Goal: Information Seeking & Learning: Learn about a topic

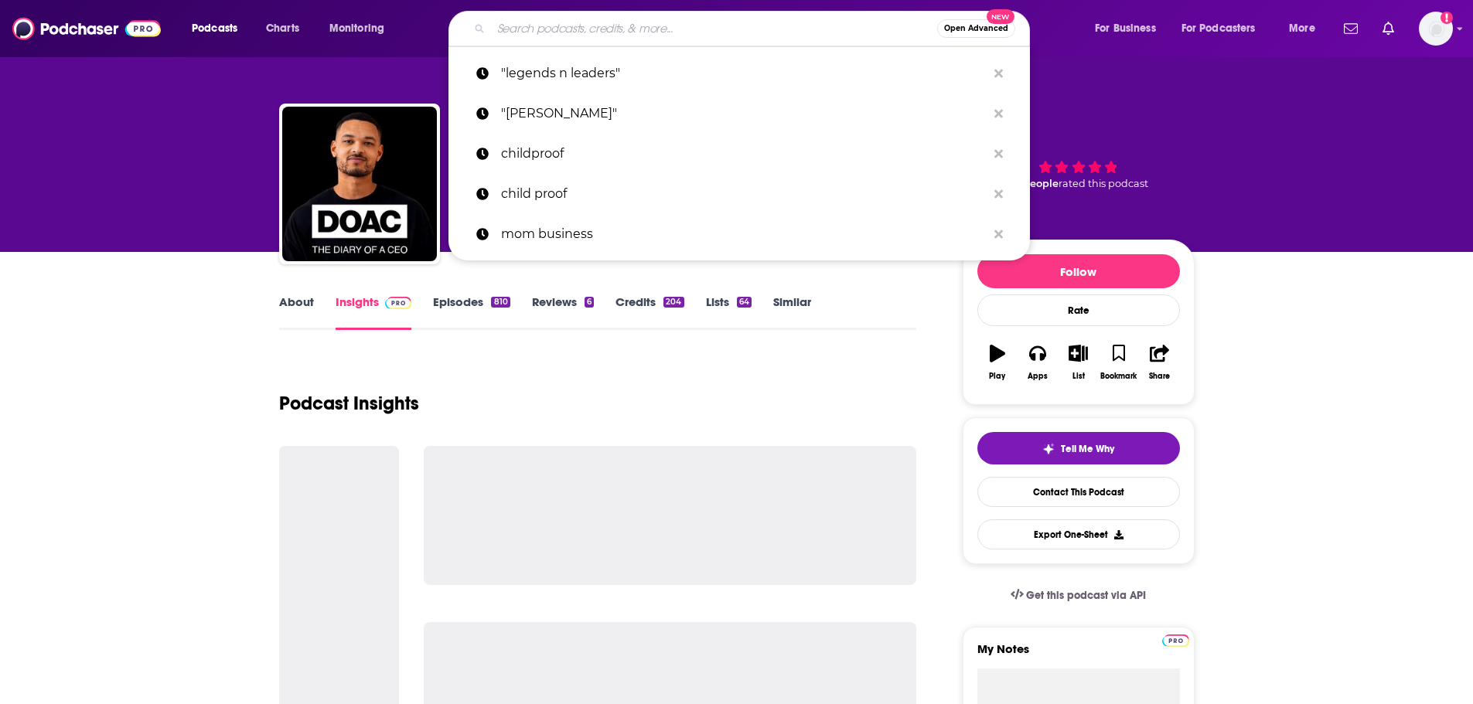
click at [551, 26] on input "Search podcasts, credits, & more..." at bounding box center [714, 28] width 446 height 25
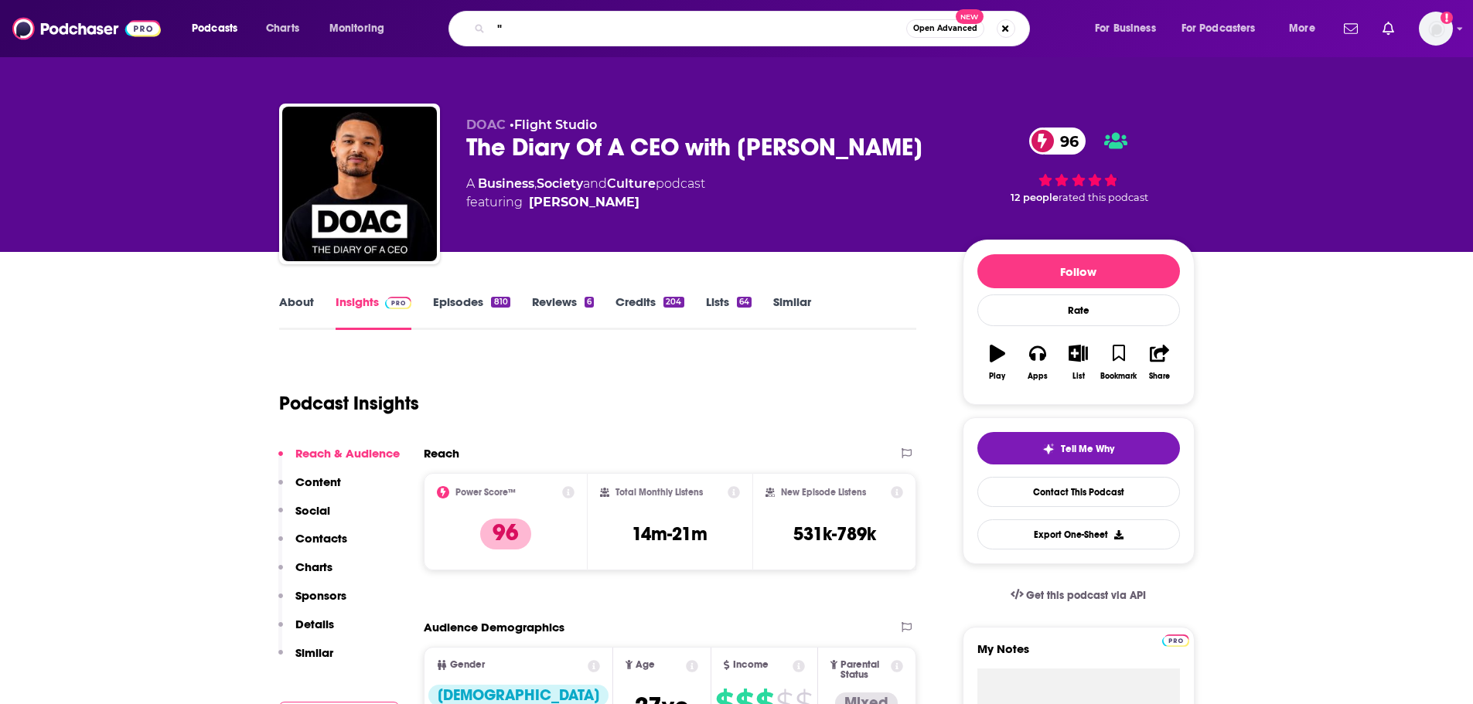
click at [503, 16] on input """ at bounding box center [698, 28] width 415 height 25
paste input "The Nice Guys on Business"
type input ""The Nice Guys on Business ""
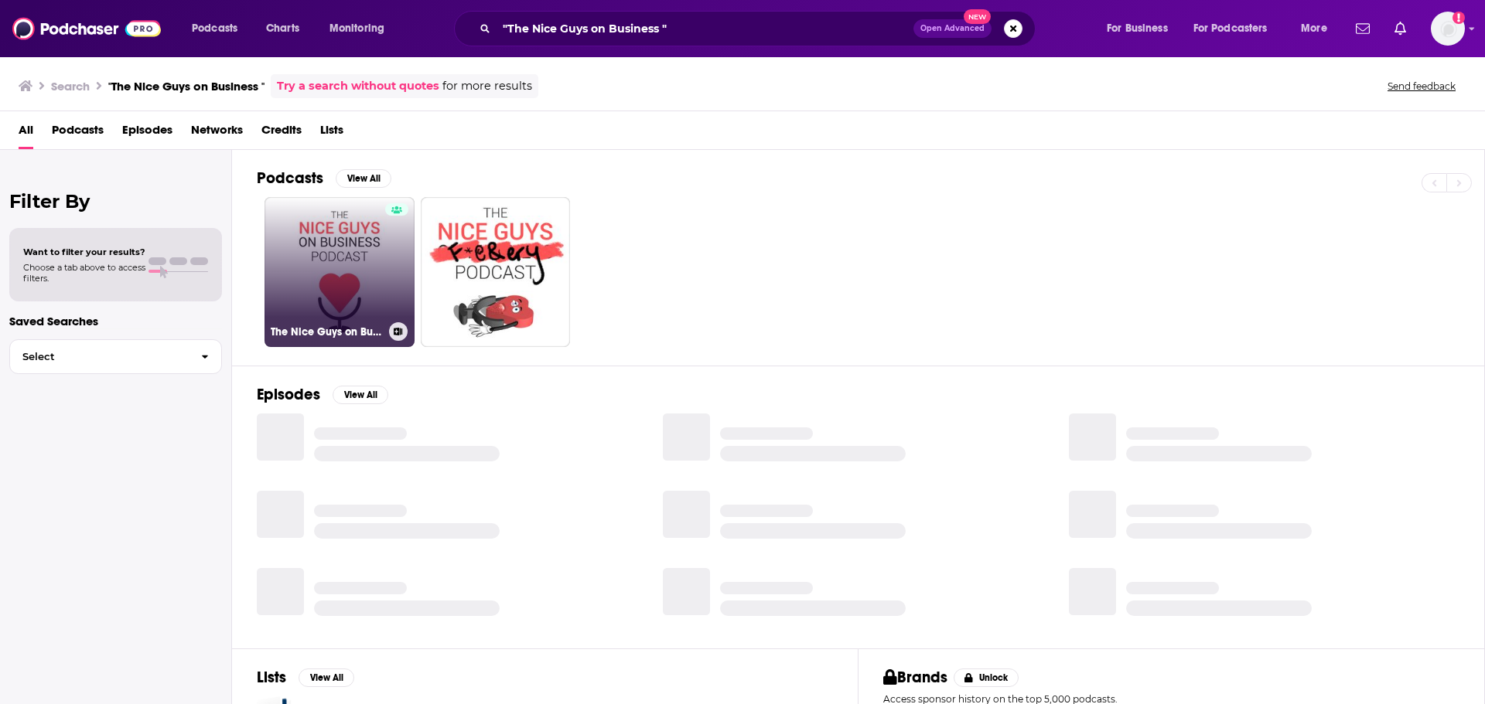
click at [380, 247] on link "The Nice Guys on Business" at bounding box center [339, 272] width 150 height 150
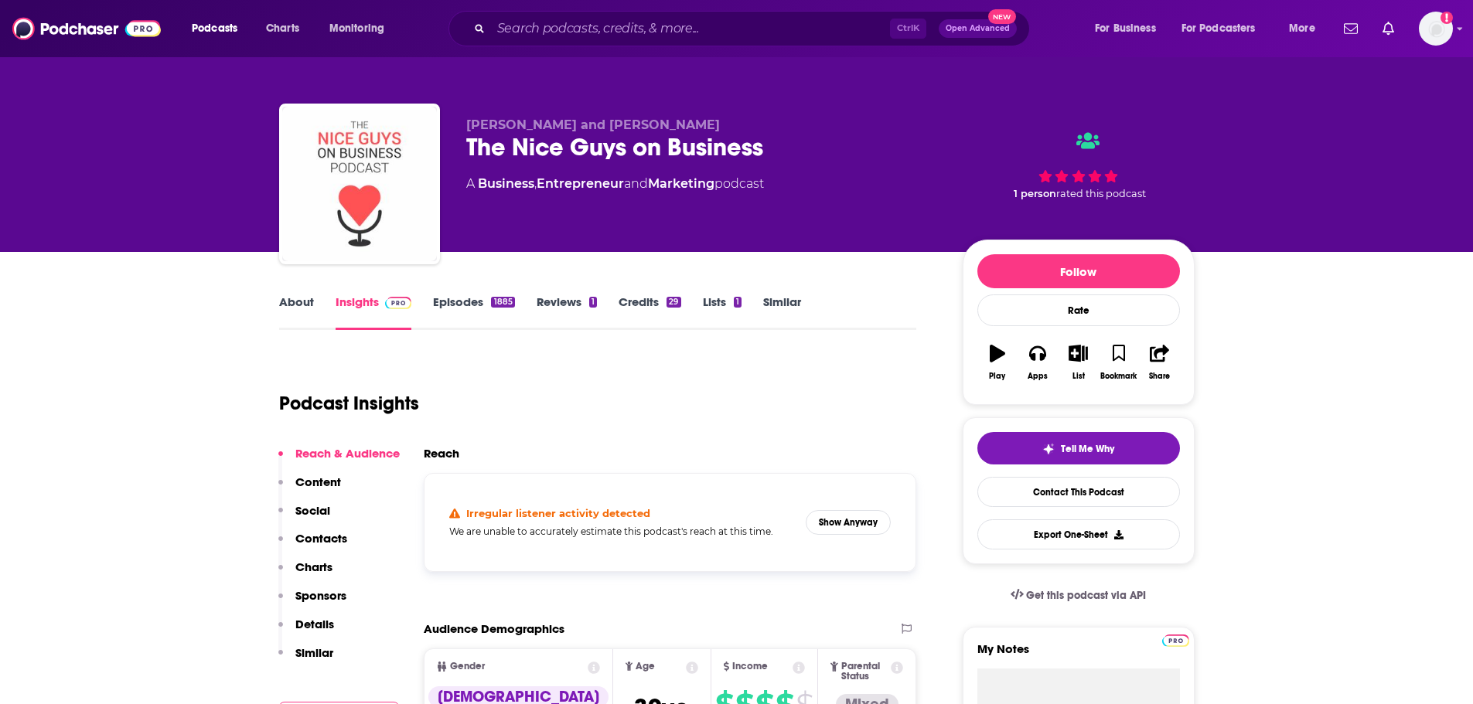
scroll to position [361, 0]
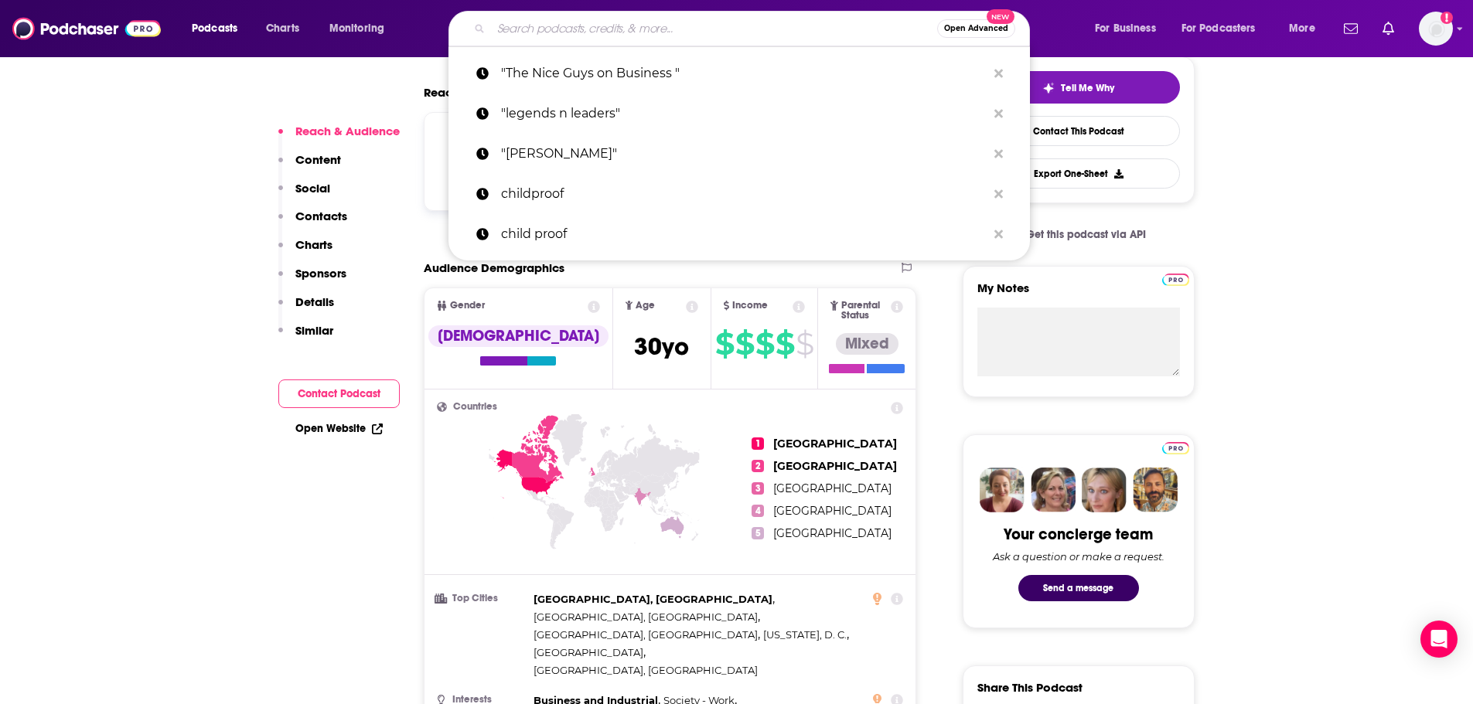
click at [551, 20] on input "Search podcasts, credits, & more..." at bounding box center [714, 28] width 446 height 25
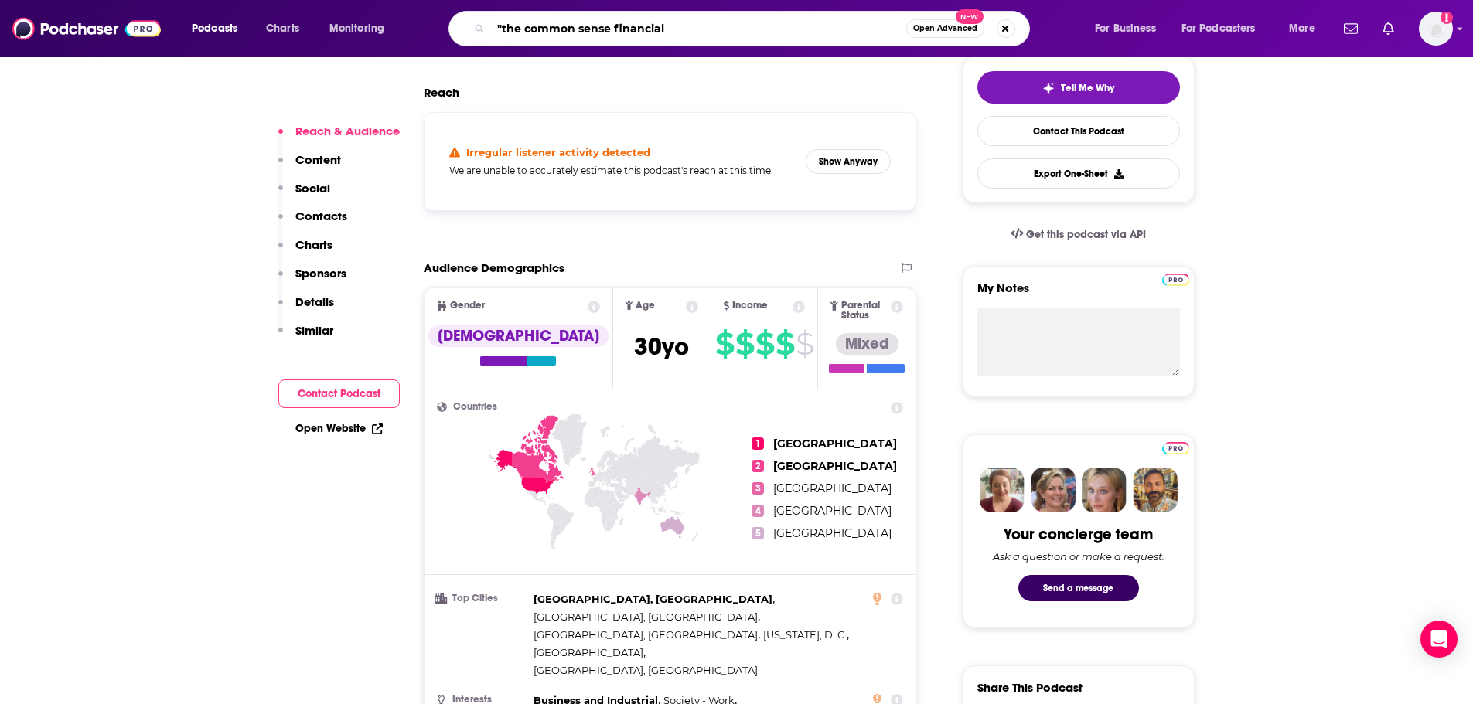
type input ""the common sense financial""
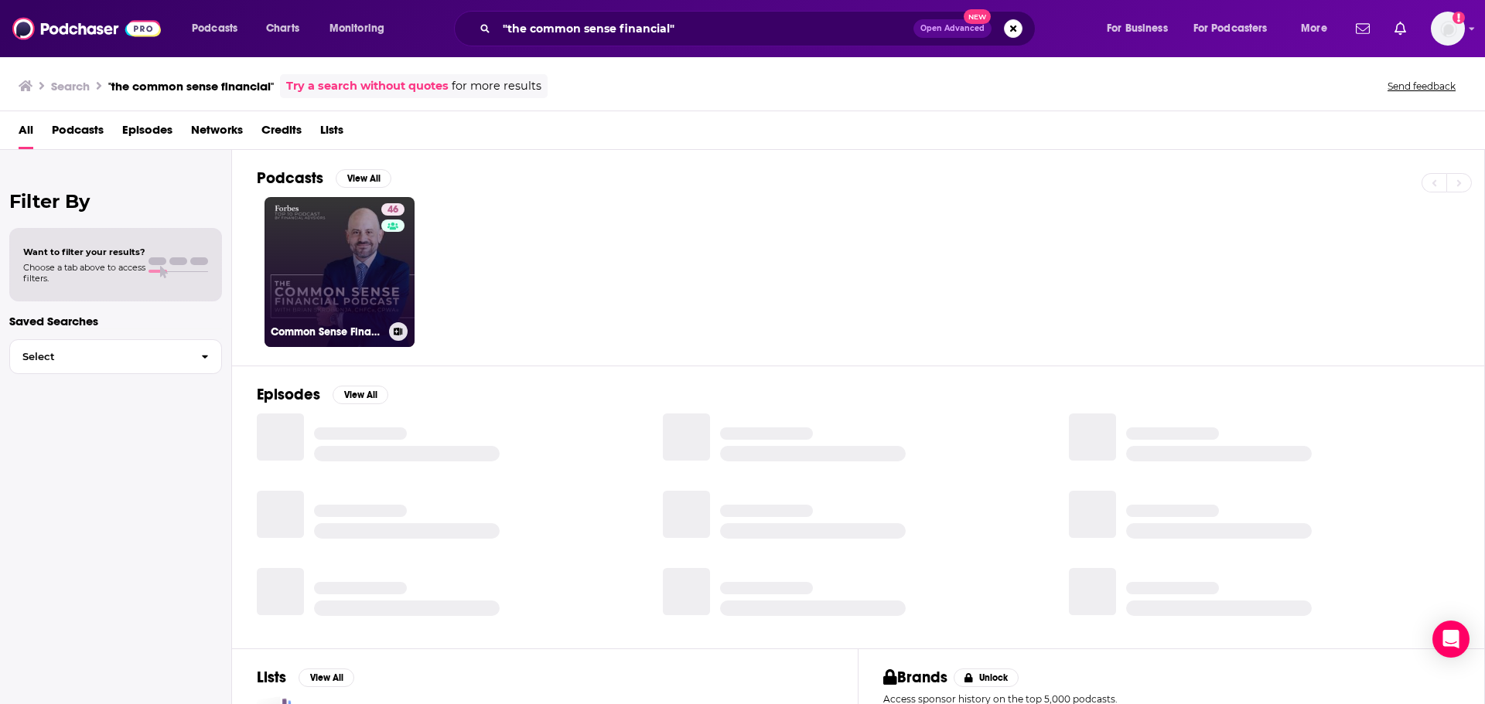
click at [357, 285] on link "46 Common Sense Financial Podcast" at bounding box center [339, 272] width 150 height 150
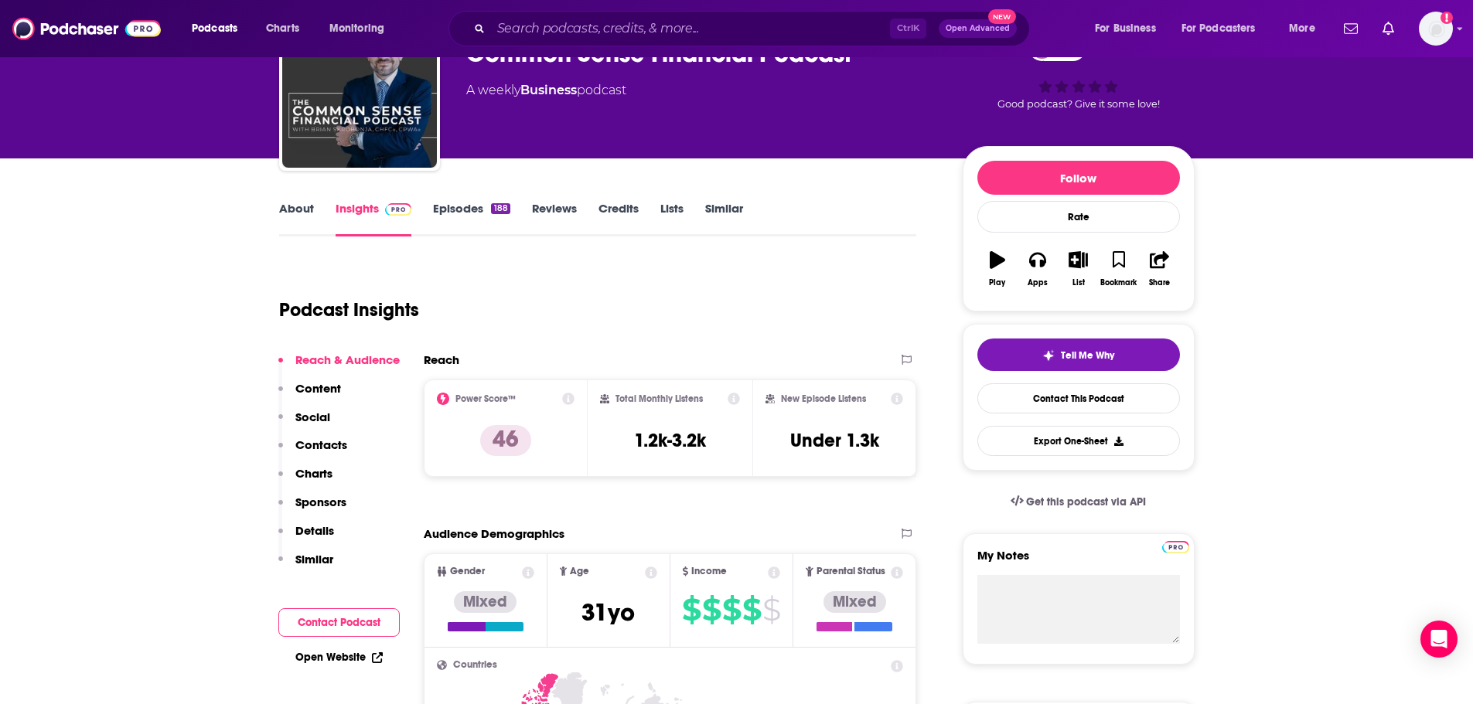
scroll to position [361, 0]
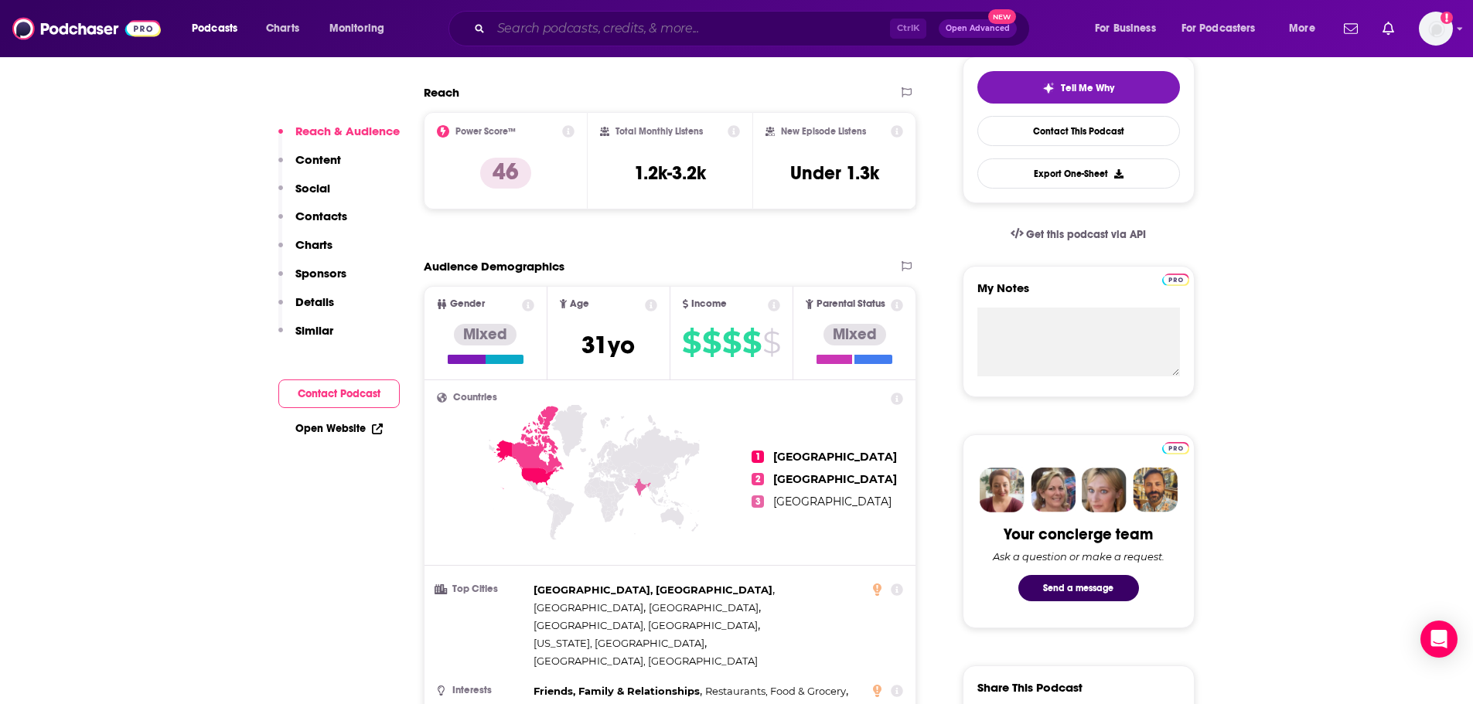
click at [564, 32] on input "Search podcasts, credits, & more..." at bounding box center [690, 28] width 399 height 25
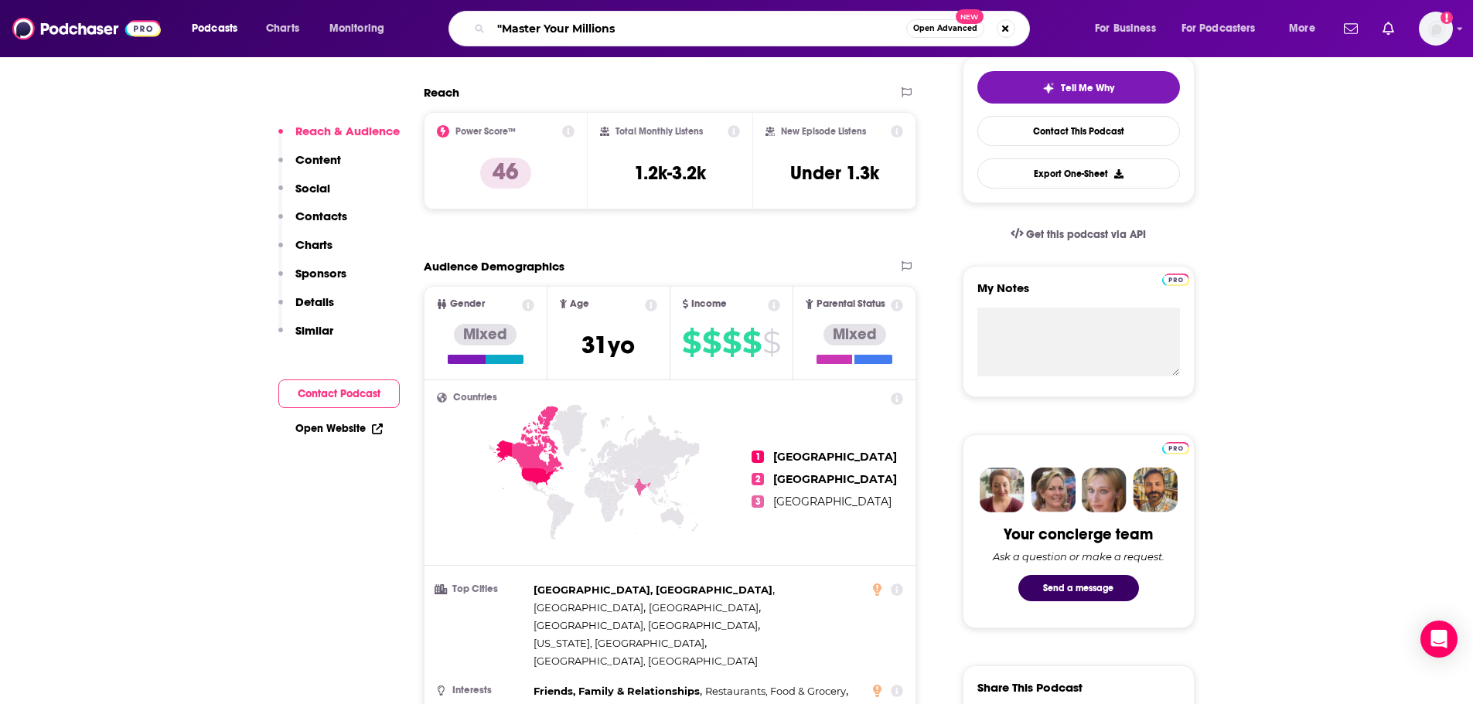
type input ""Master Your Millions:"
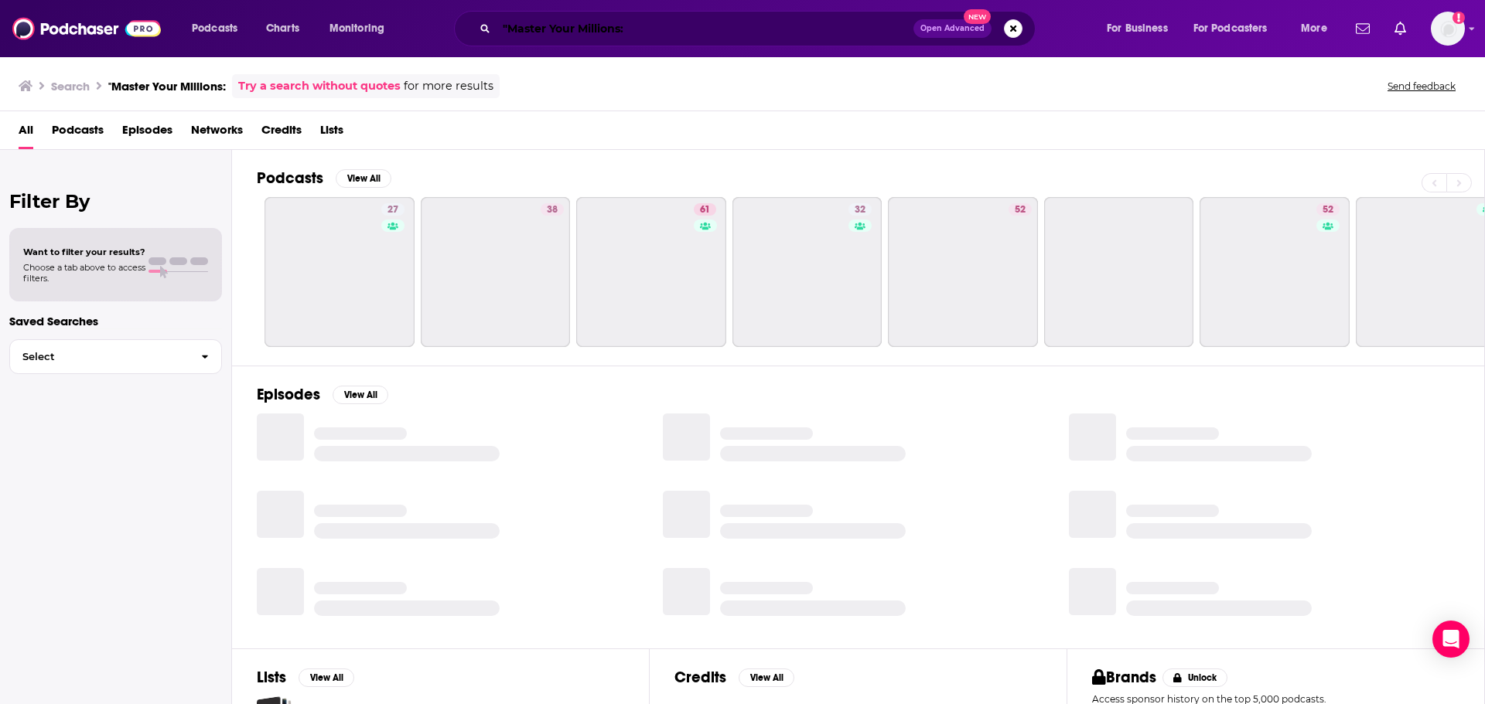
click at [670, 24] on input ""Master Your Millions:" at bounding box center [704, 28] width 417 height 25
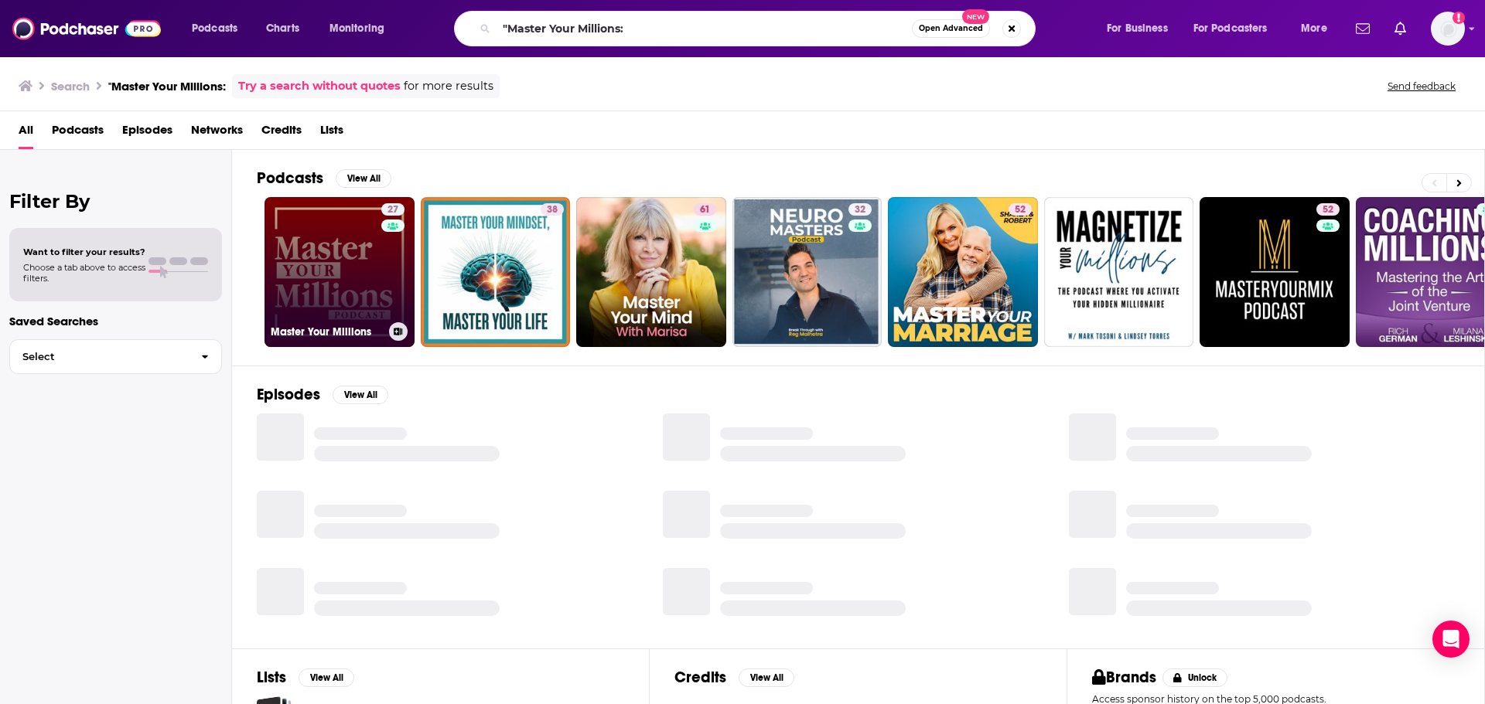
click at [401, 253] on div "27" at bounding box center [394, 262] width 27 height 119
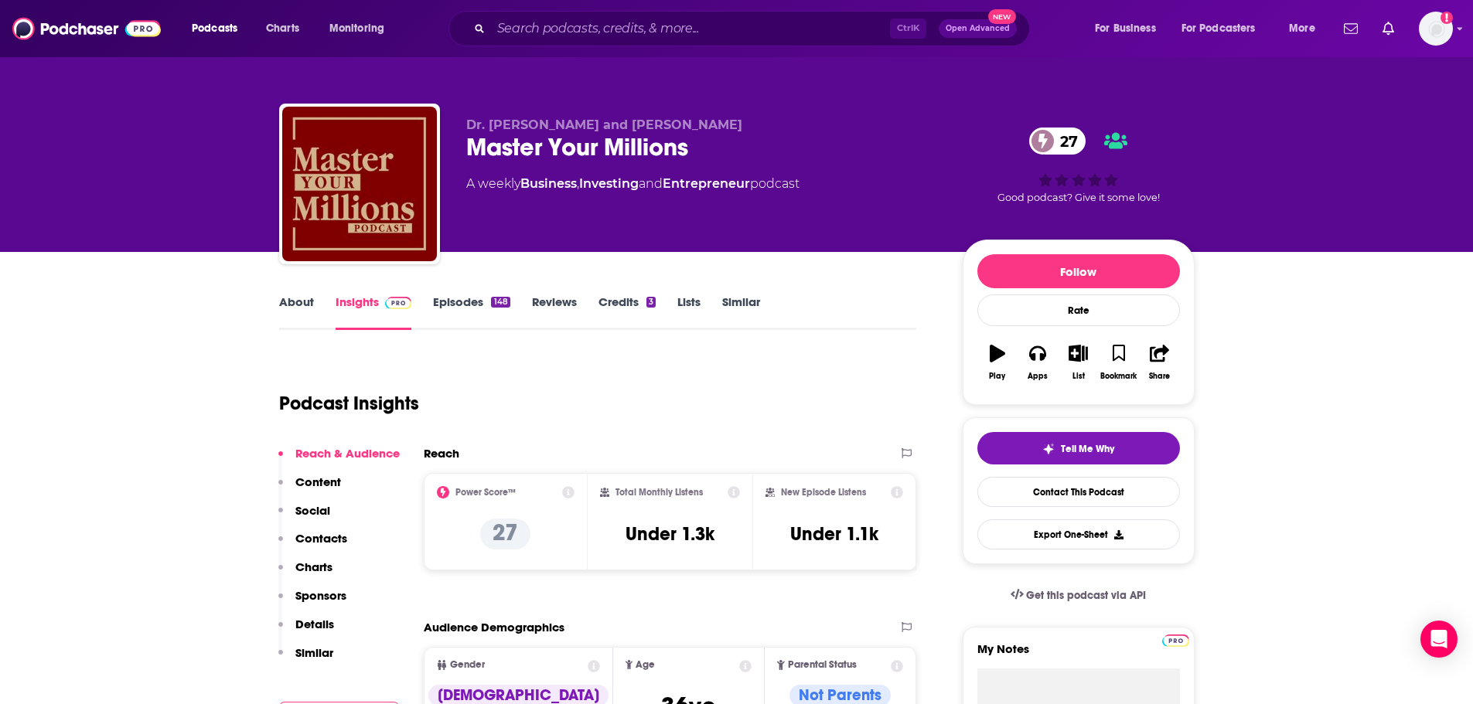
scroll to position [361, 0]
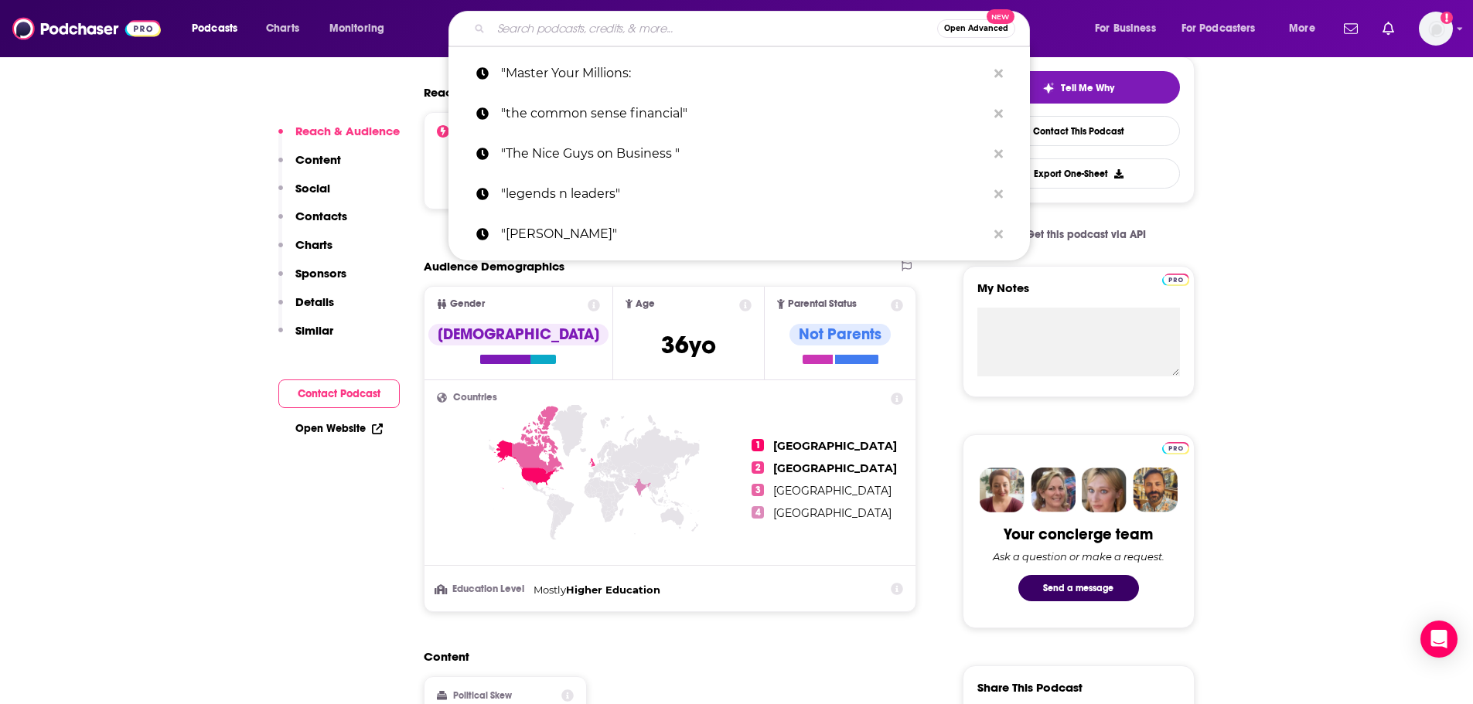
click at [660, 29] on input "Search podcasts, credits, & more..." at bounding box center [714, 28] width 446 height 25
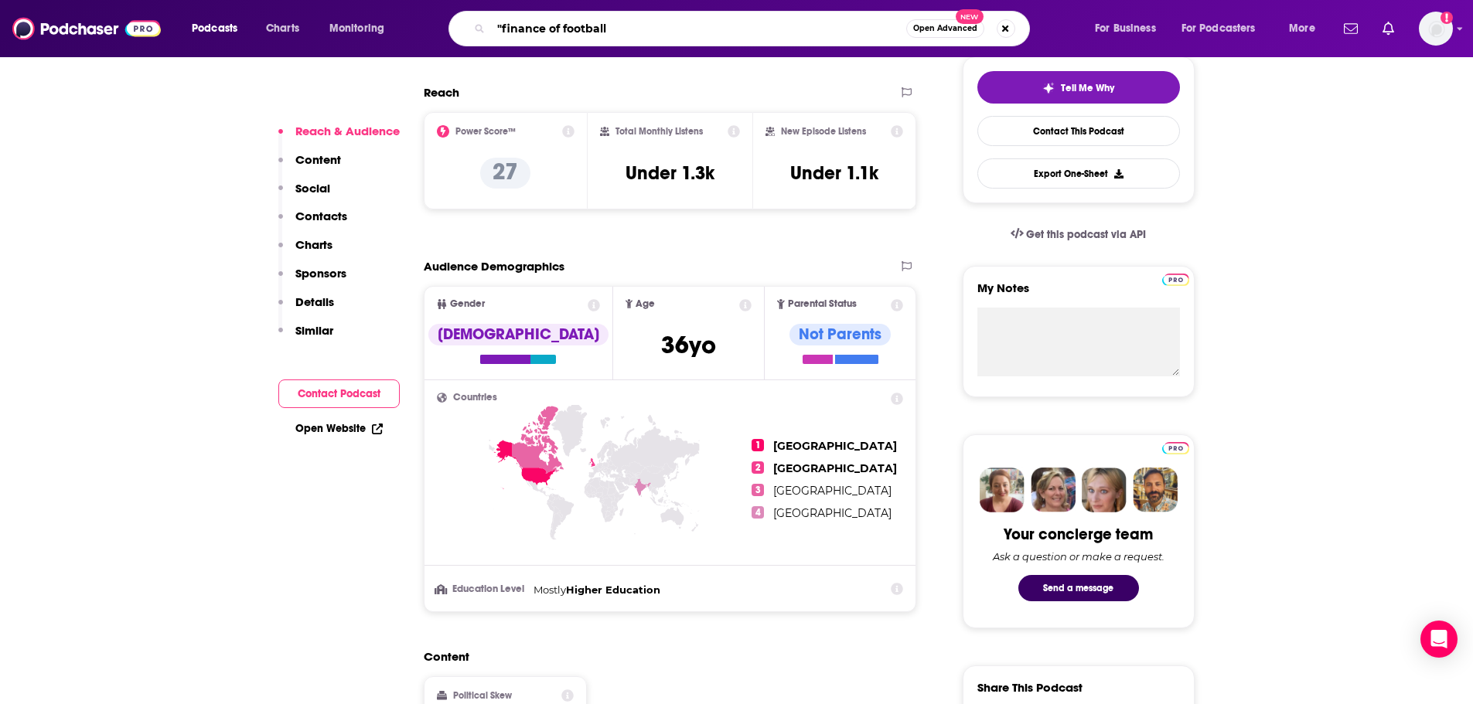
type input ""finance of football""
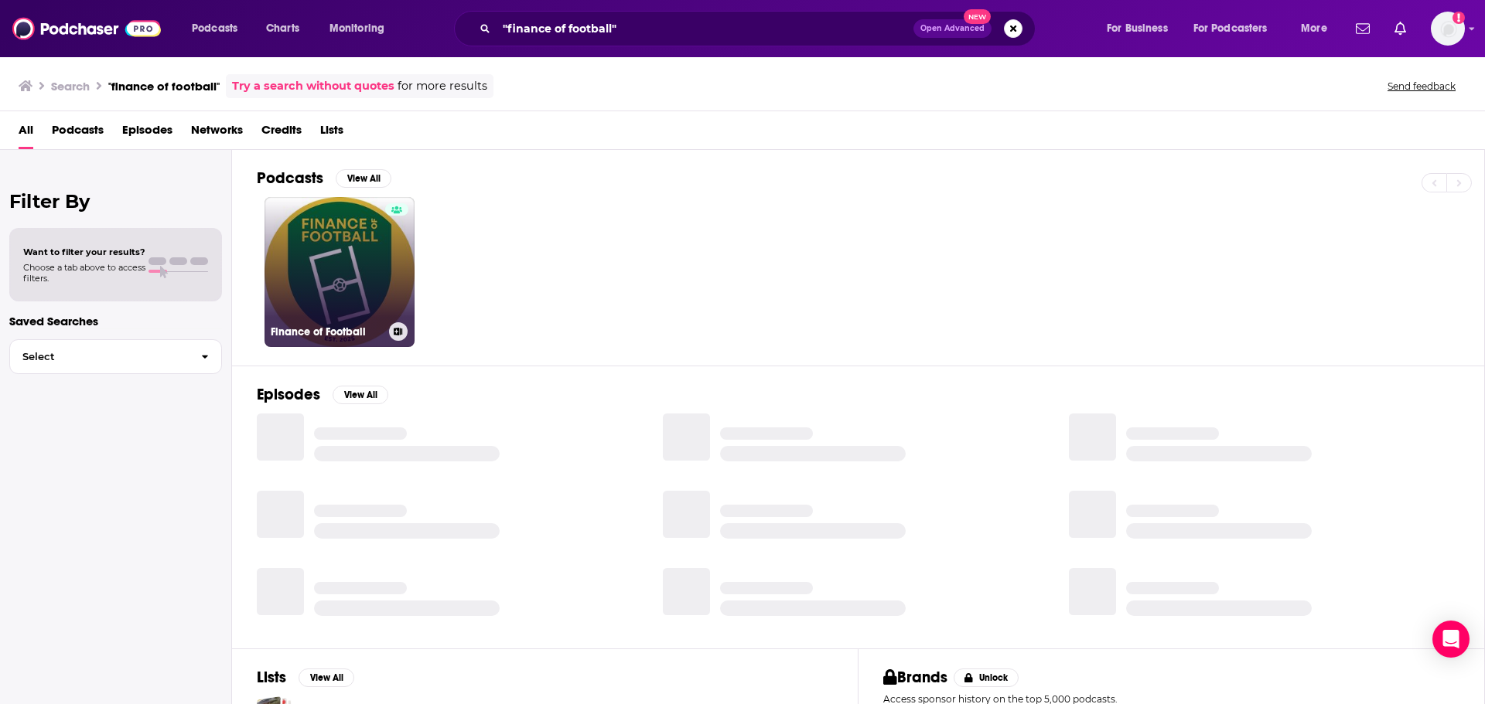
click at [331, 294] on link "Finance of Football" at bounding box center [339, 272] width 150 height 150
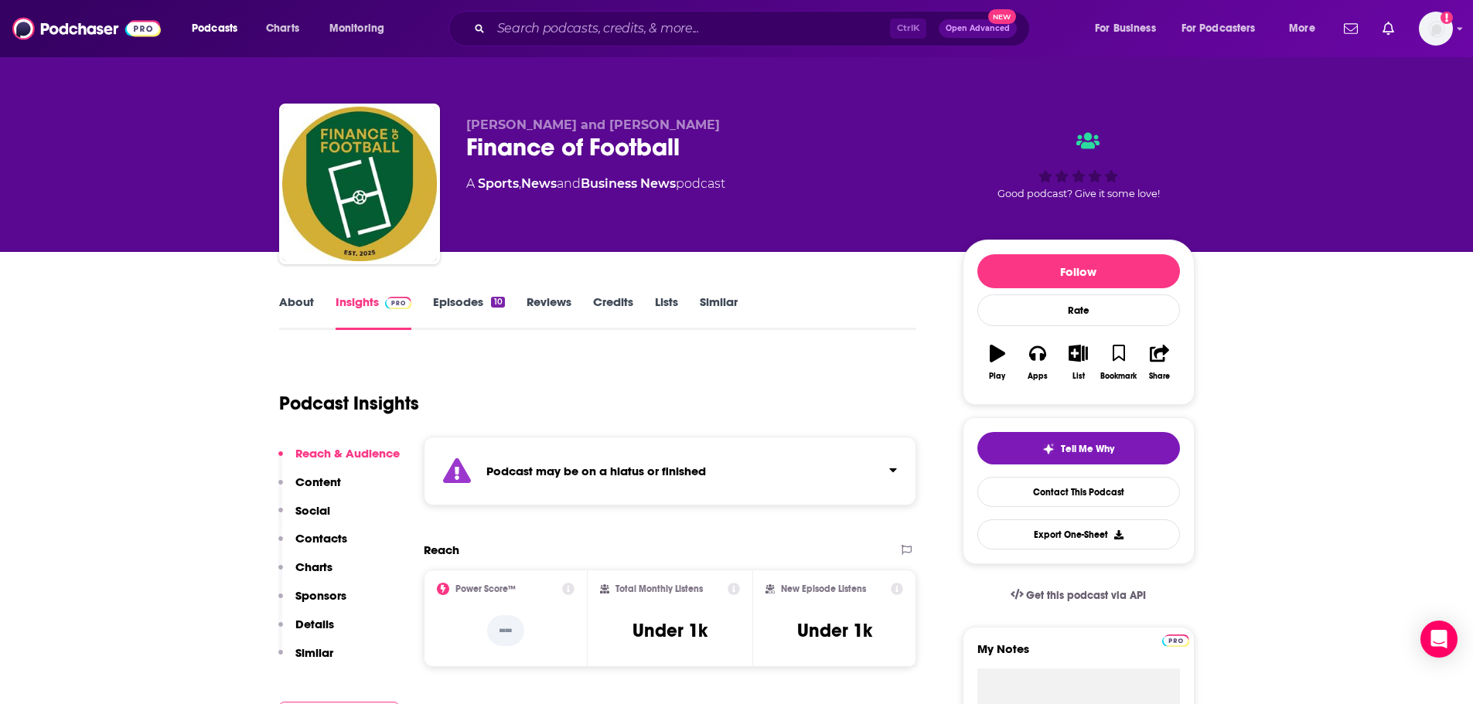
scroll to position [361, 0]
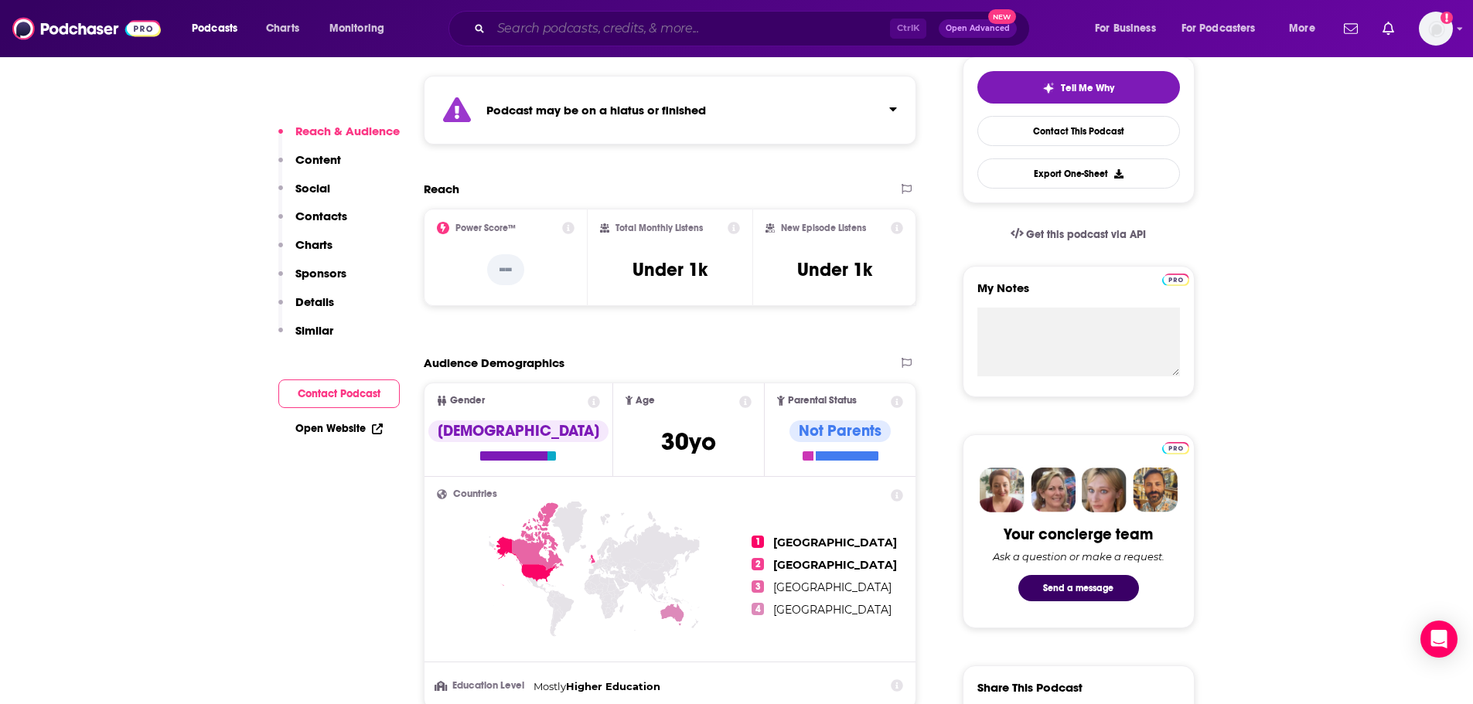
click at [568, 22] on input "Search podcasts, credits, & more..." at bounding box center [690, 28] width 399 height 25
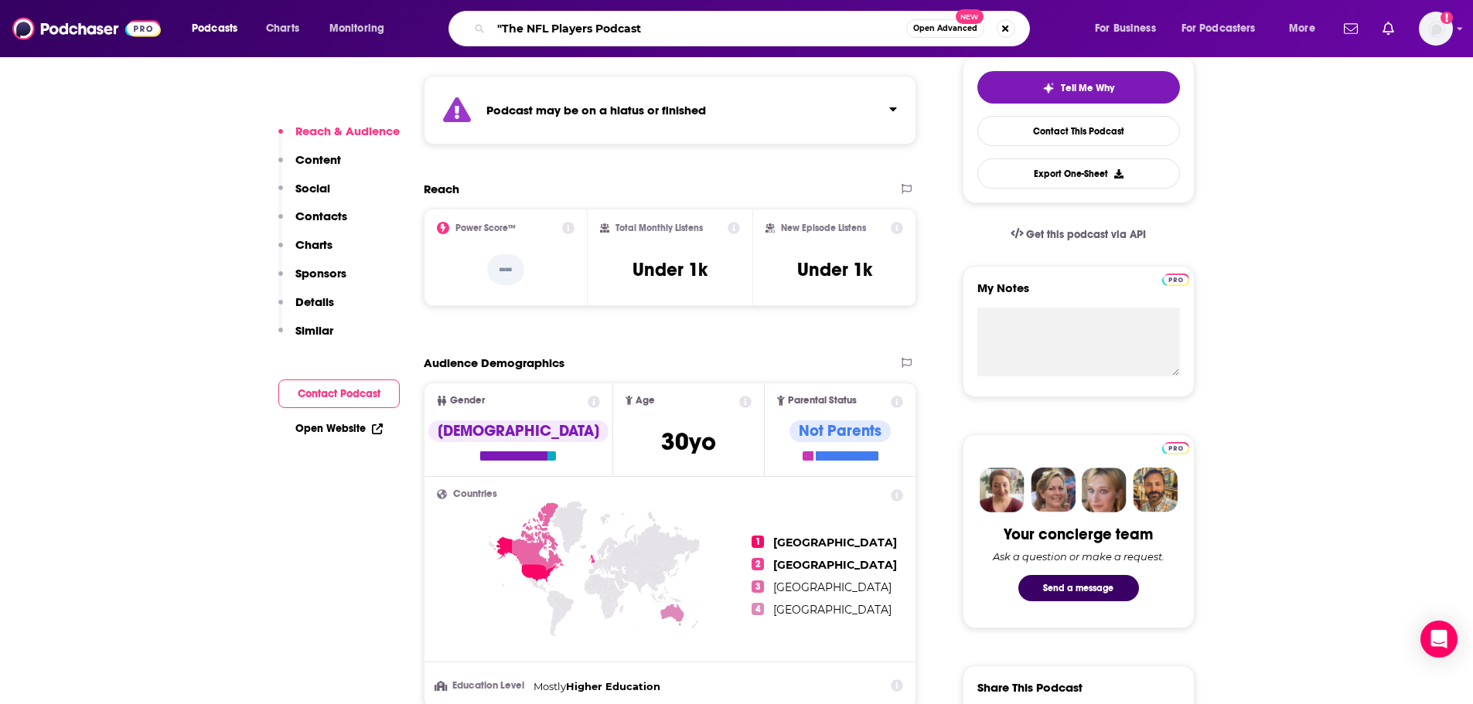
type input ""The NFL Players Podcast:"
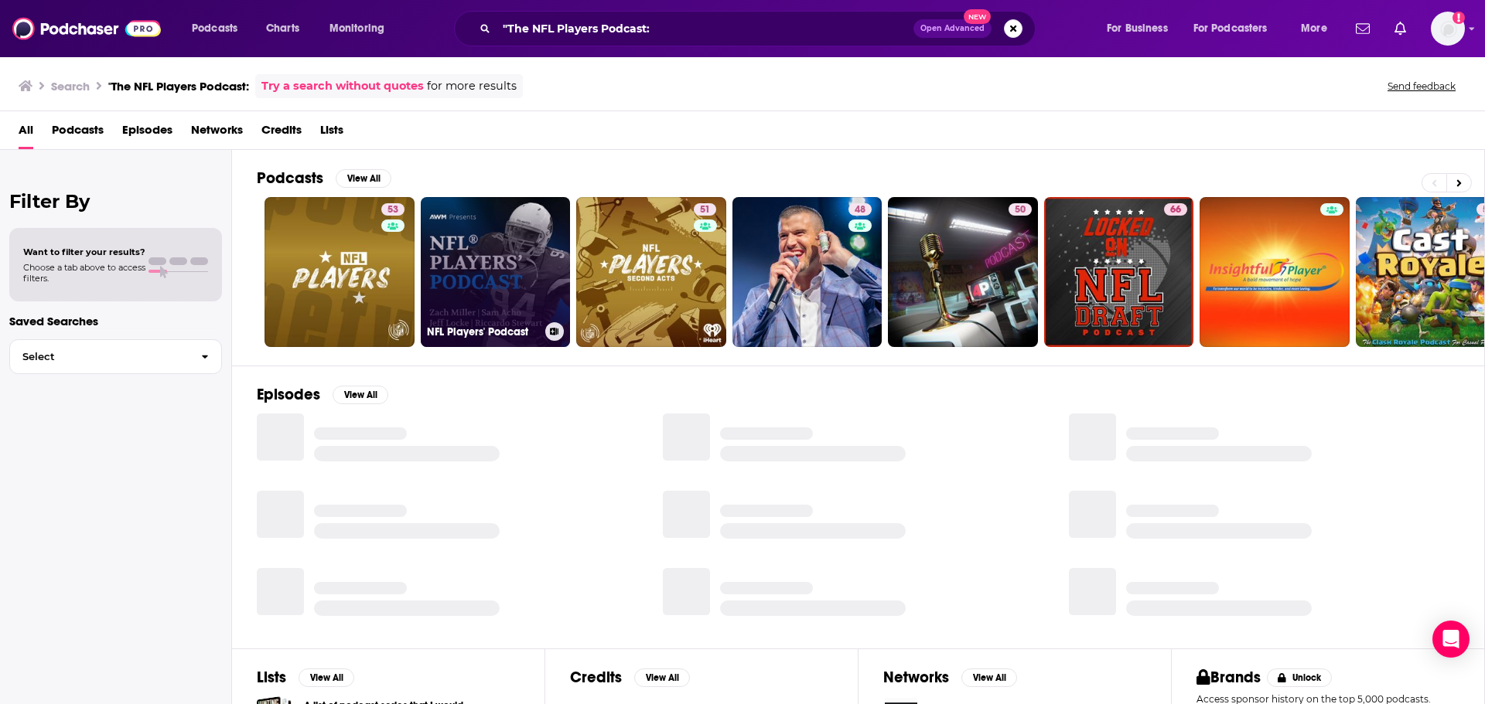
click at [469, 269] on link "NFL Players' Podcast" at bounding box center [496, 272] width 150 height 150
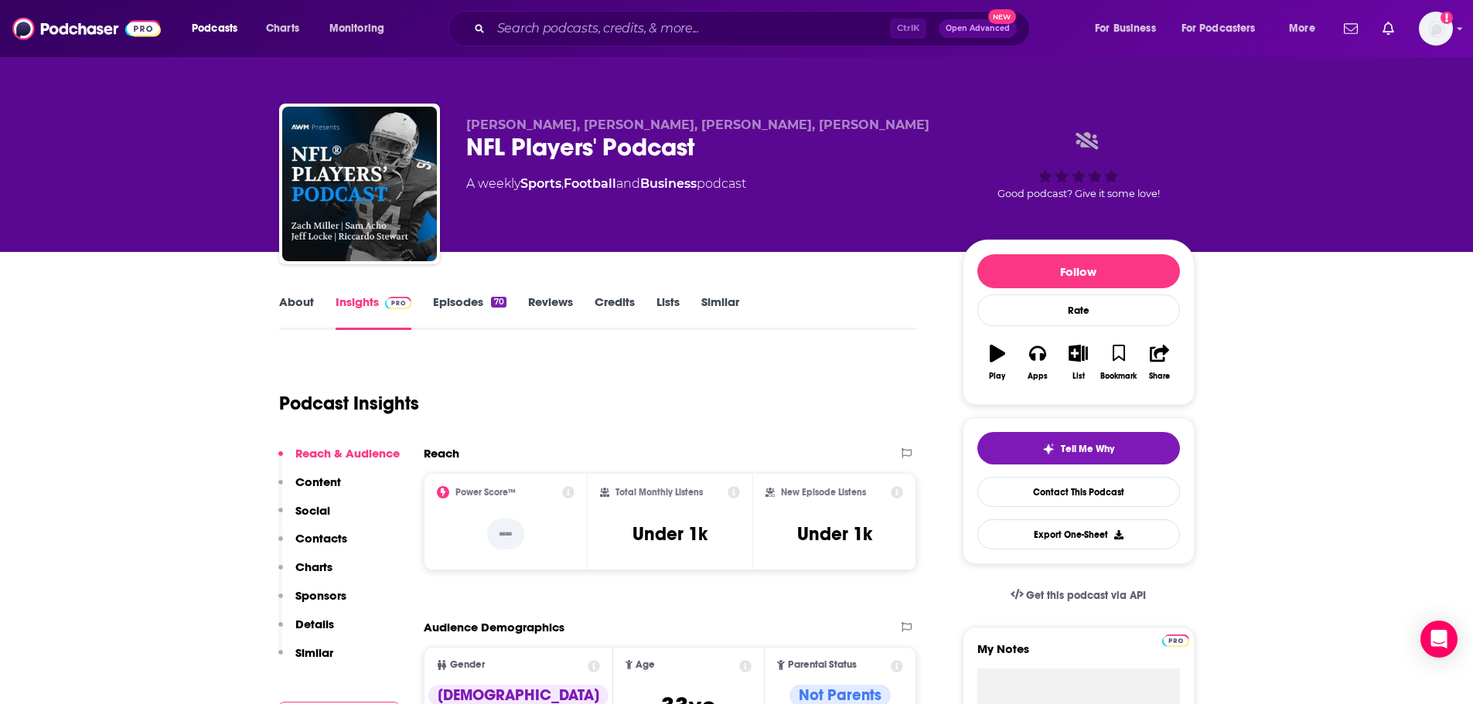
scroll to position [361, 0]
